Goal: Task Accomplishment & Management: Manage account settings

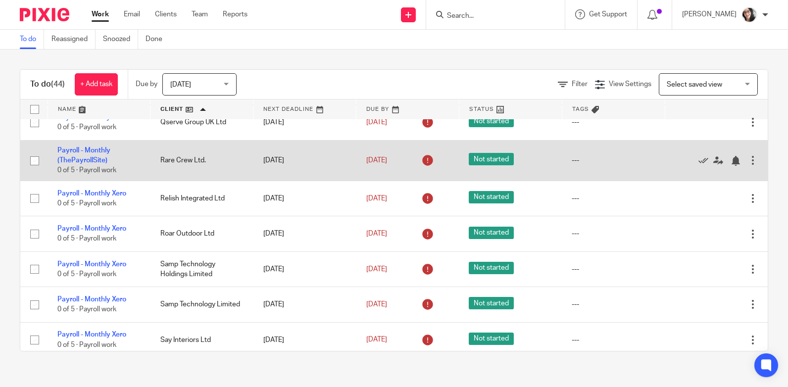
scroll to position [792, 0]
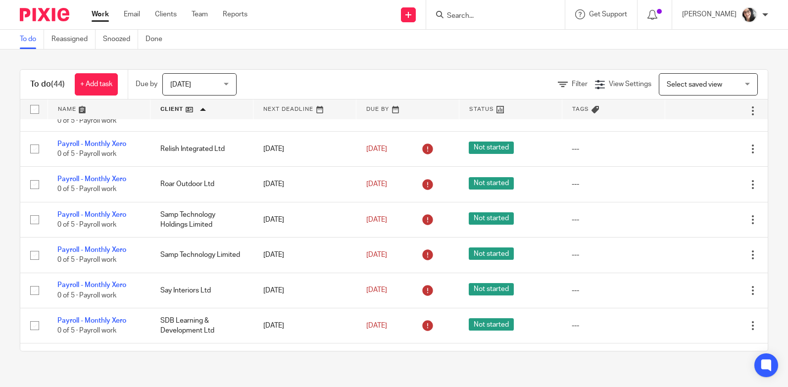
click at [174, 106] on link at bounding box center [201, 109] width 102 height 20
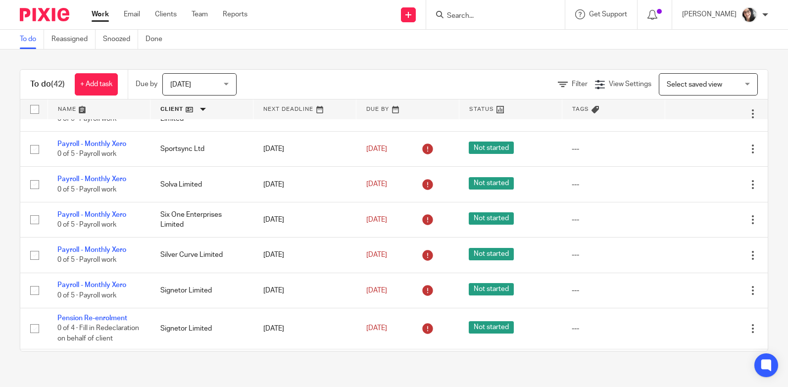
scroll to position [198, 0]
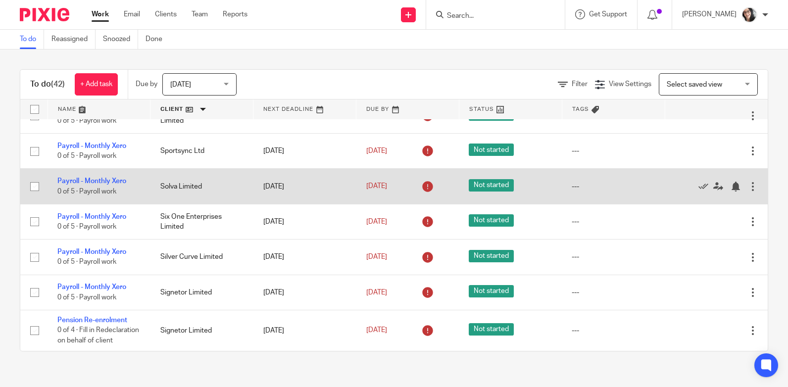
click at [748, 188] on div at bounding box center [753, 187] width 10 height 10
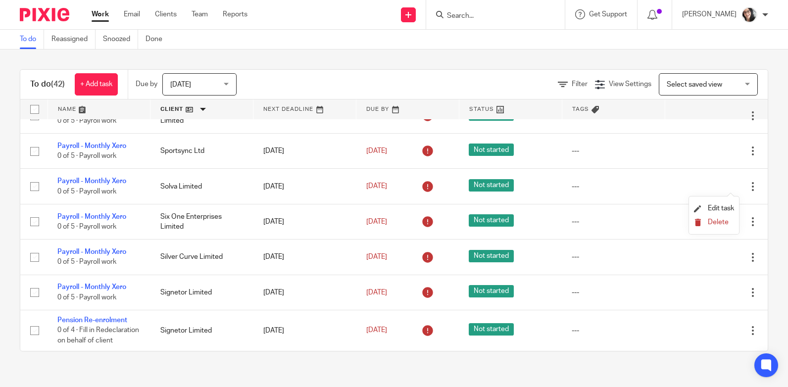
click at [716, 222] on span "Delete" at bounding box center [717, 222] width 21 height 7
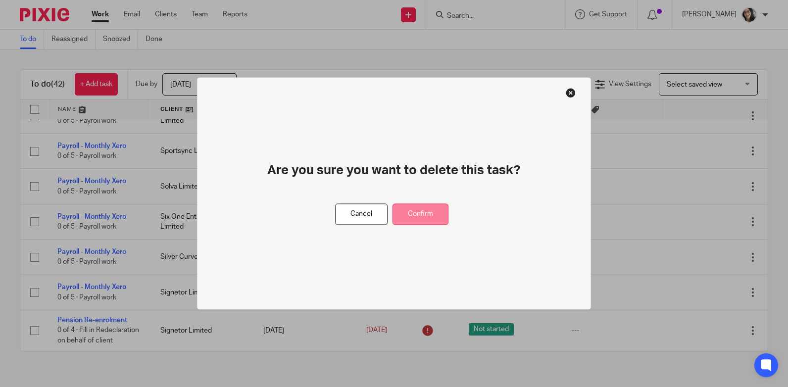
click at [432, 213] on button "Confirm" at bounding box center [420, 214] width 56 height 21
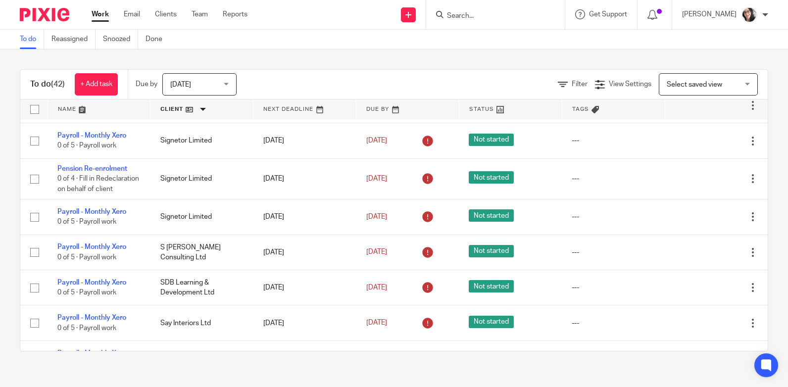
scroll to position [297, 0]
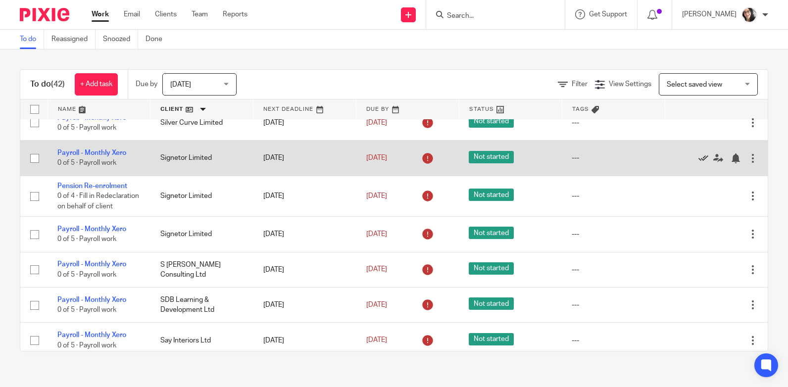
click at [698, 156] on icon at bounding box center [703, 158] width 10 height 10
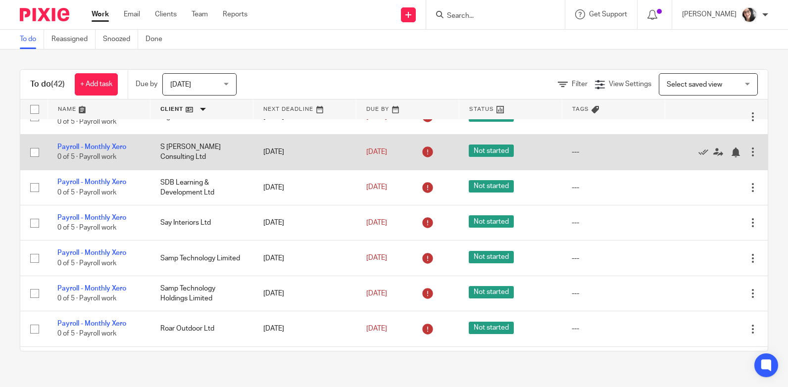
scroll to position [396, 0]
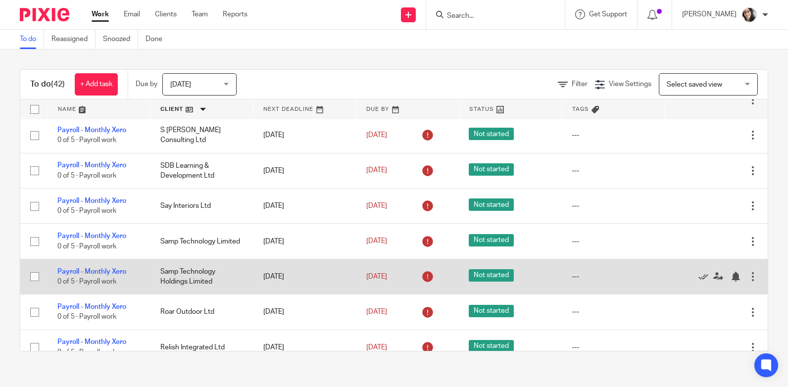
click at [748, 282] on div at bounding box center [753, 277] width 10 height 10
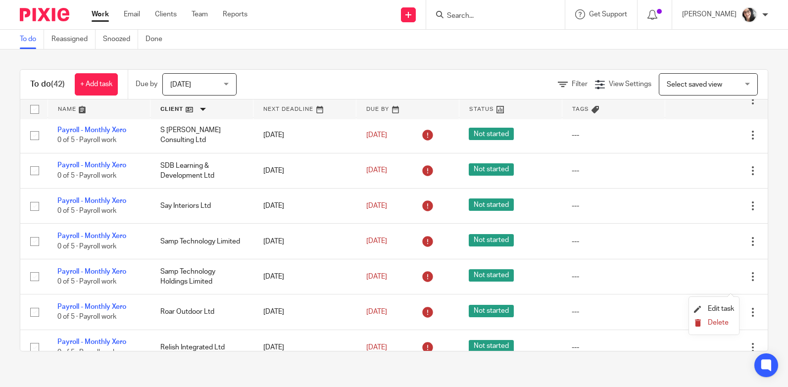
click at [727, 321] on span "Delete" at bounding box center [717, 322] width 21 height 7
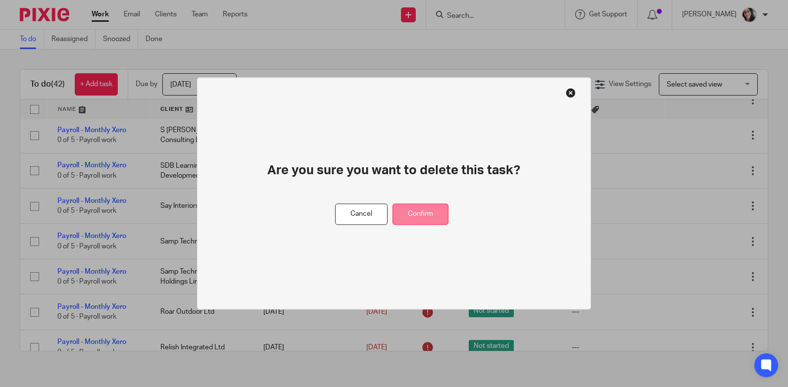
click at [422, 211] on button "Confirm" at bounding box center [420, 214] width 56 height 21
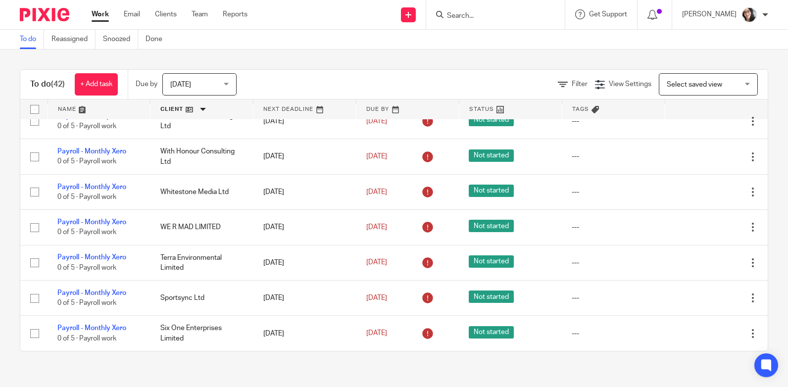
scroll to position [0, 0]
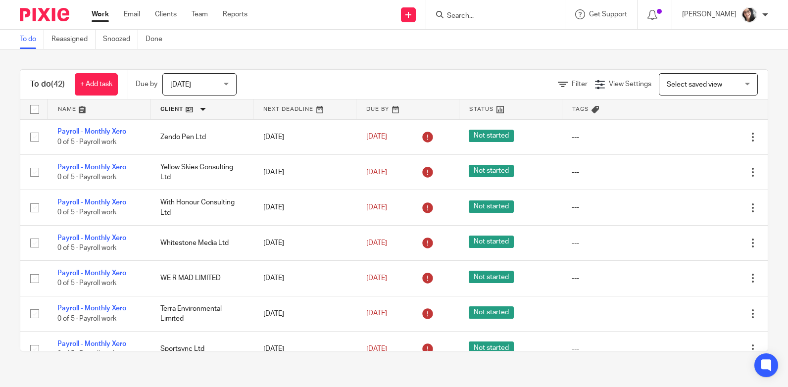
click at [166, 111] on link at bounding box center [201, 109] width 102 height 20
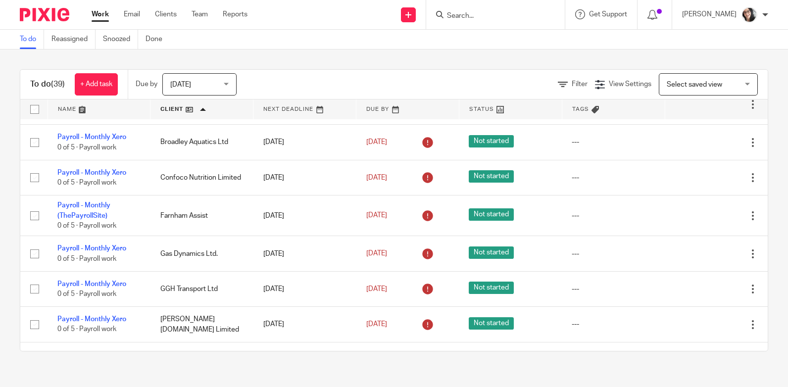
scroll to position [49, 0]
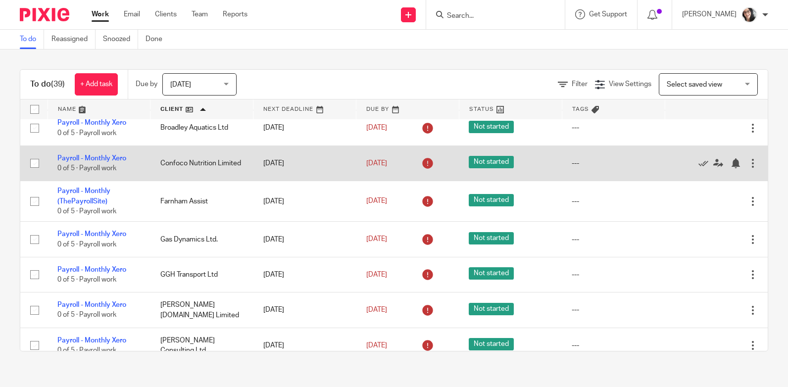
click at [199, 150] on td "Confoco Nutrition Limited" at bounding box center [201, 162] width 103 height 35
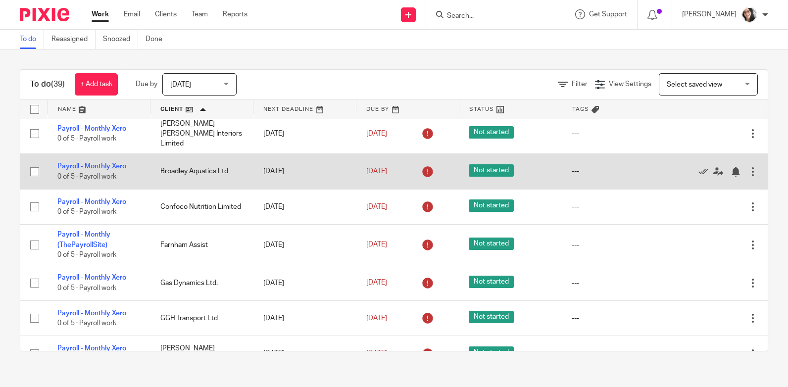
scroll to position [0, 0]
